Goal: Task Accomplishment & Management: Use online tool/utility

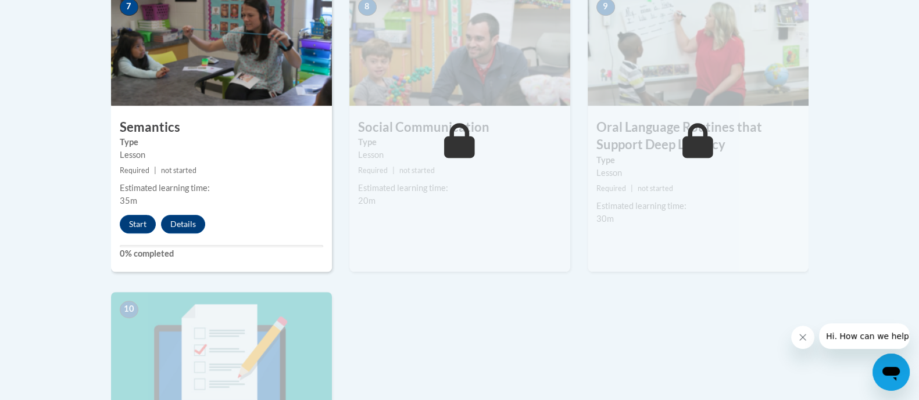
click at [228, 171] on small "Required | not started" at bounding box center [221, 170] width 221 height 13
click at [381, 280] on div "8 Social Communication Type Lesson Required | not started Estimated learning ti…" at bounding box center [460, 141] width 238 height 303
click at [395, 276] on div "8 Social Communication Type Lesson Required | not started Estimated learning ti…" at bounding box center [460, 141] width 238 height 303
click at [323, 250] on div "0% completed" at bounding box center [221, 252] width 221 height 15
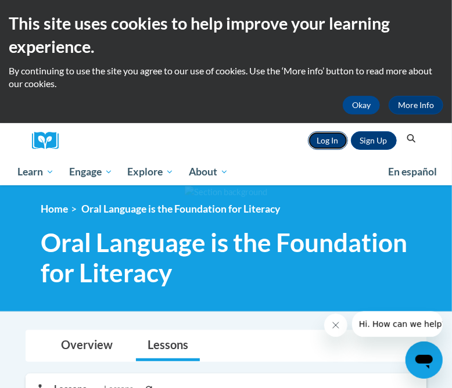
click at [319, 141] on link "Log In" at bounding box center [328, 140] width 40 height 19
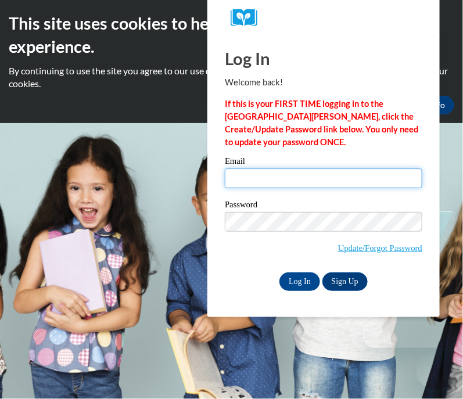
click at [257, 181] on input "Email" at bounding box center [324, 179] width 198 height 20
type input "jgogolewski@wbsd-schools.org"
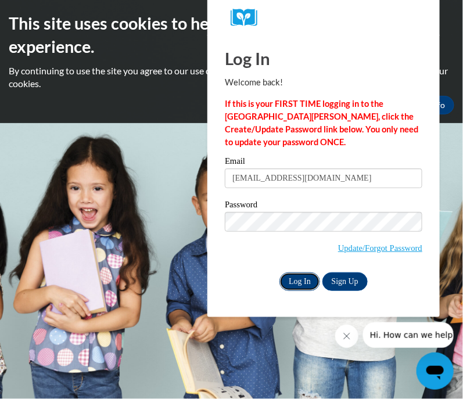
click at [298, 279] on input "Log In" at bounding box center [300, 282] width 41 height 19
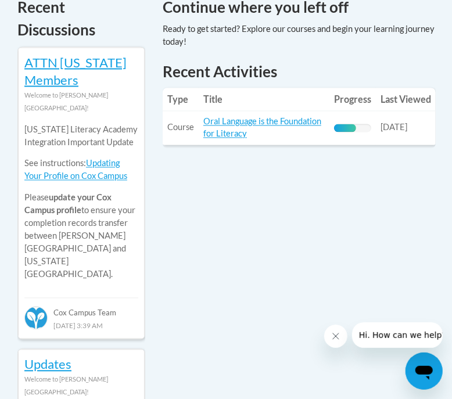
scroll to position [654, 0]
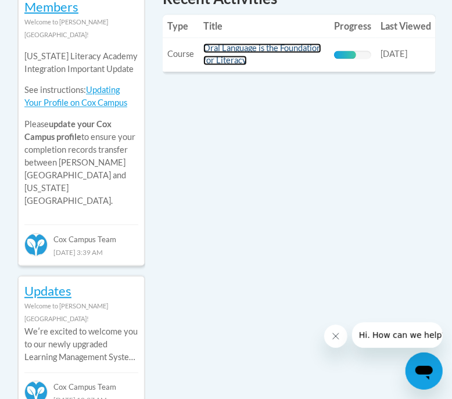
click at [228, 51] on link "Oral Language is the Foundation for Literacy" at bounding box center [262, 55] width 118 height 22
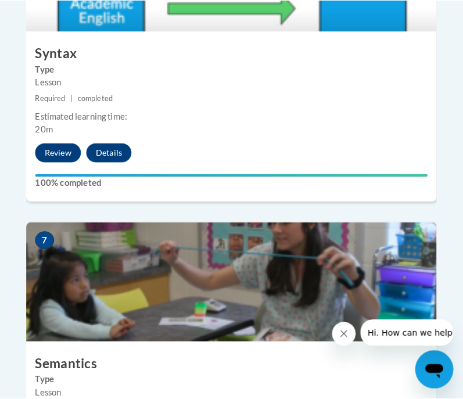
scroll to position [2252, 0]
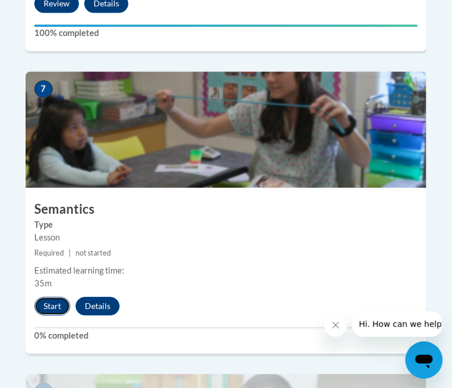
click at [60, 297] on button "Start" at bounding box center [52, 306] width 36 height 19
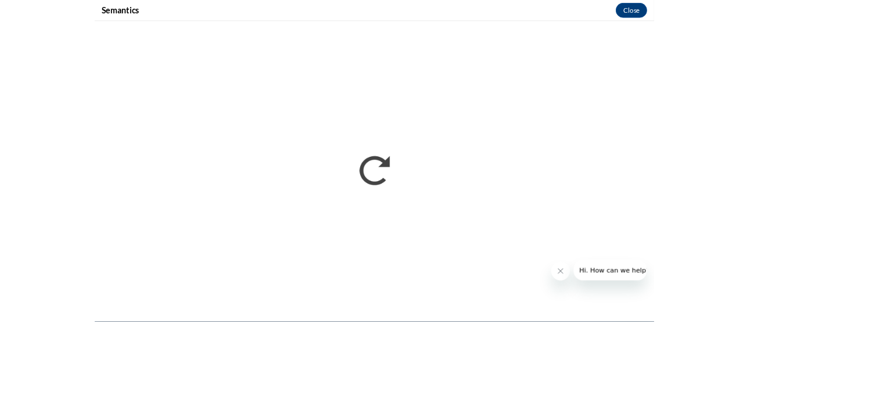
scroll to position [1480, 0]
